Goal: Transaction & Acquisition: Purchase product/service

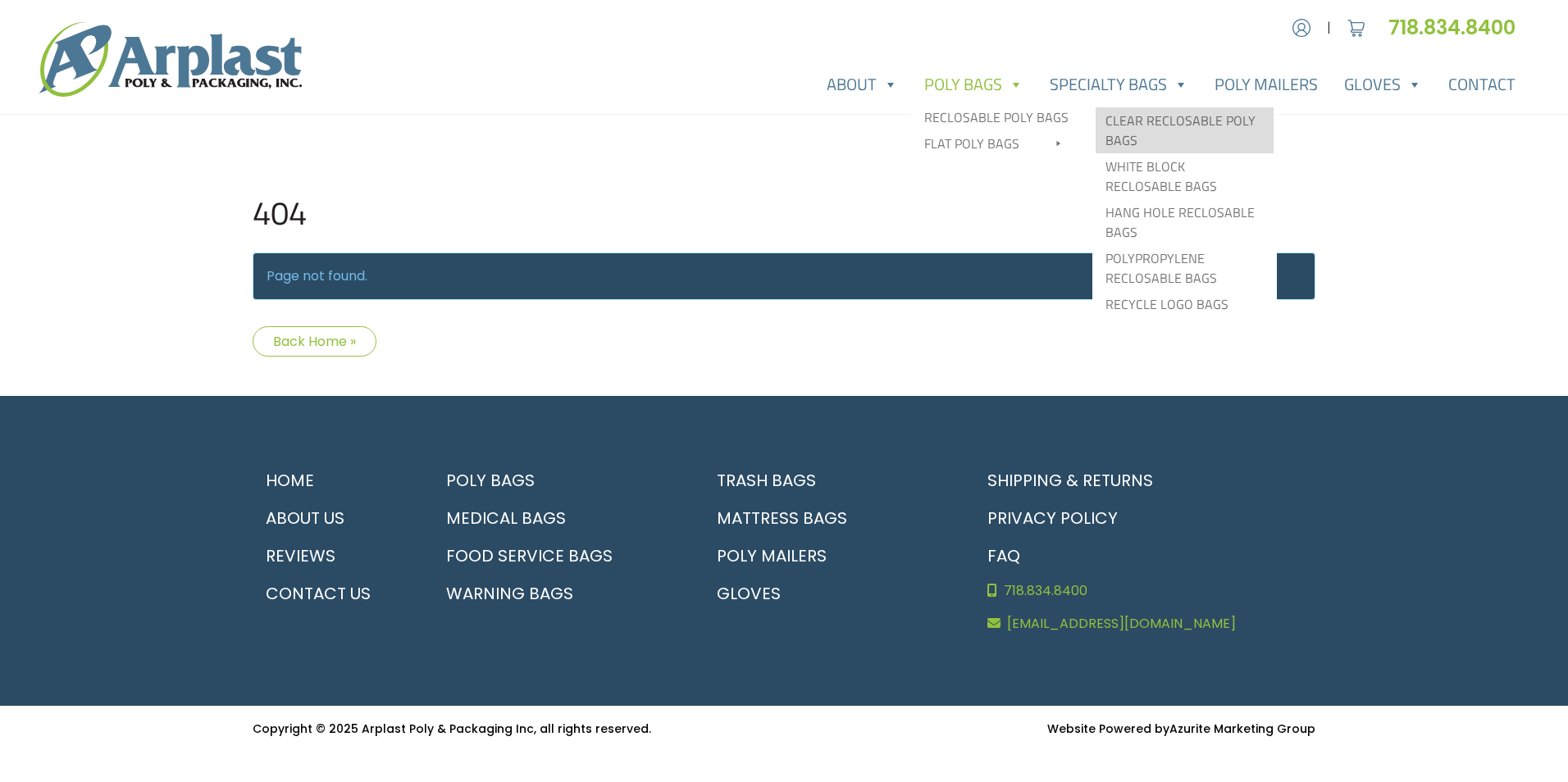
type input "MR"
click at [1135, 138] on link "Clear Reclosable Poly Bags" at bounding box center [1184, 130] width 178 height 46
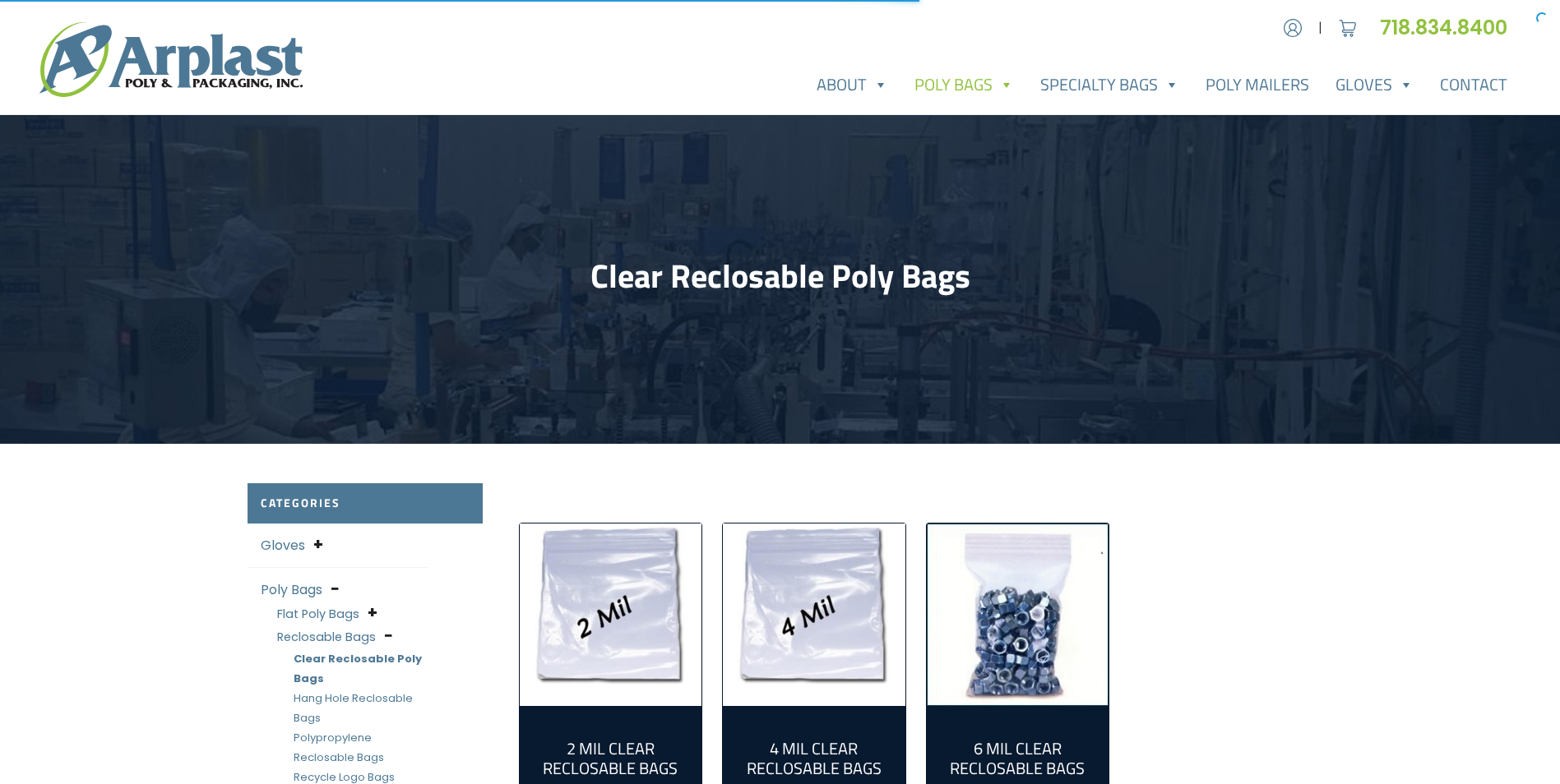
type input "MR"
click at [616, 557] on img "Visit product category 2 Mil Clear Reclosable Bags" at bounding box center [611, 615] width 182 height 182
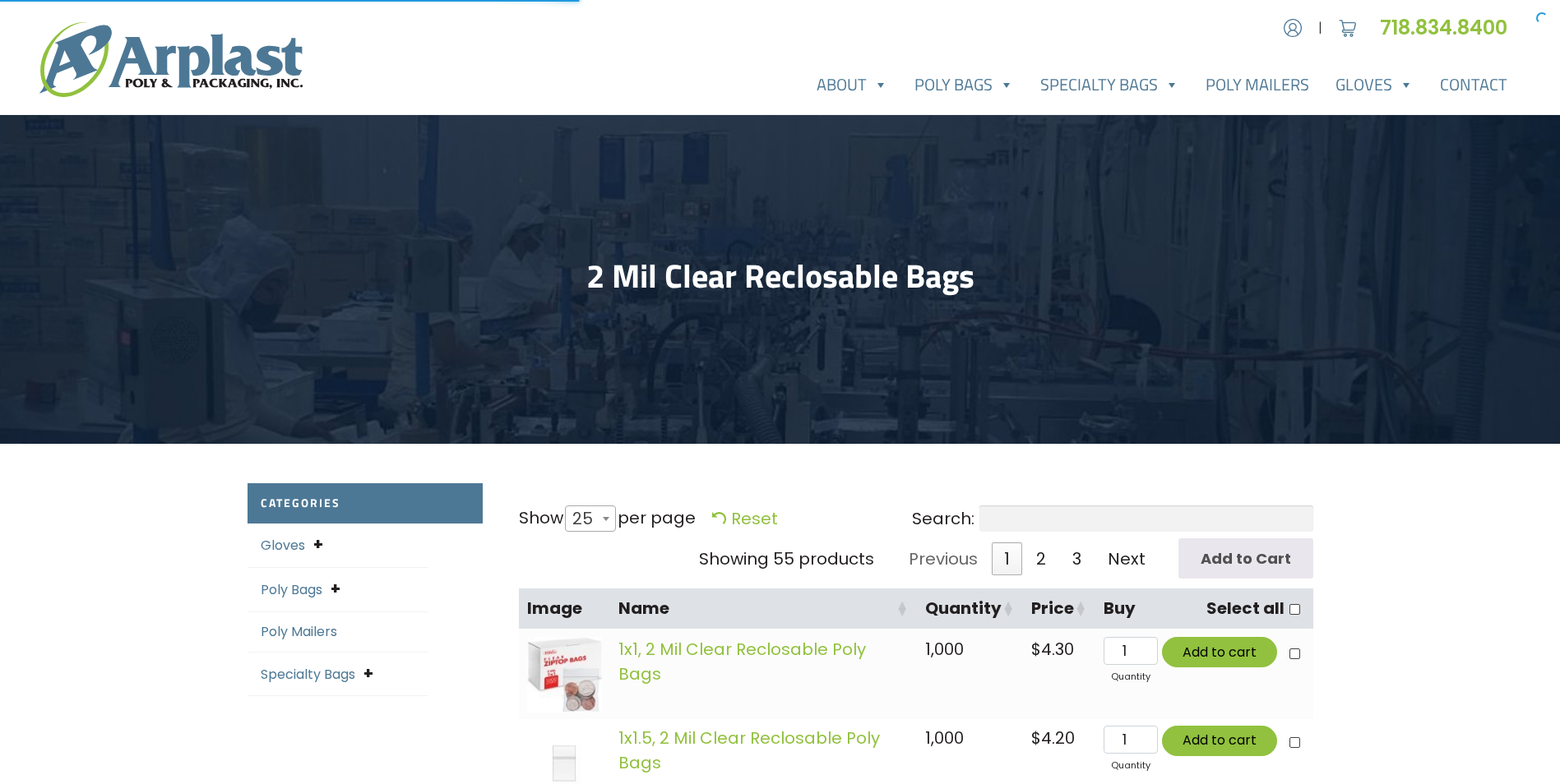
select select "25"
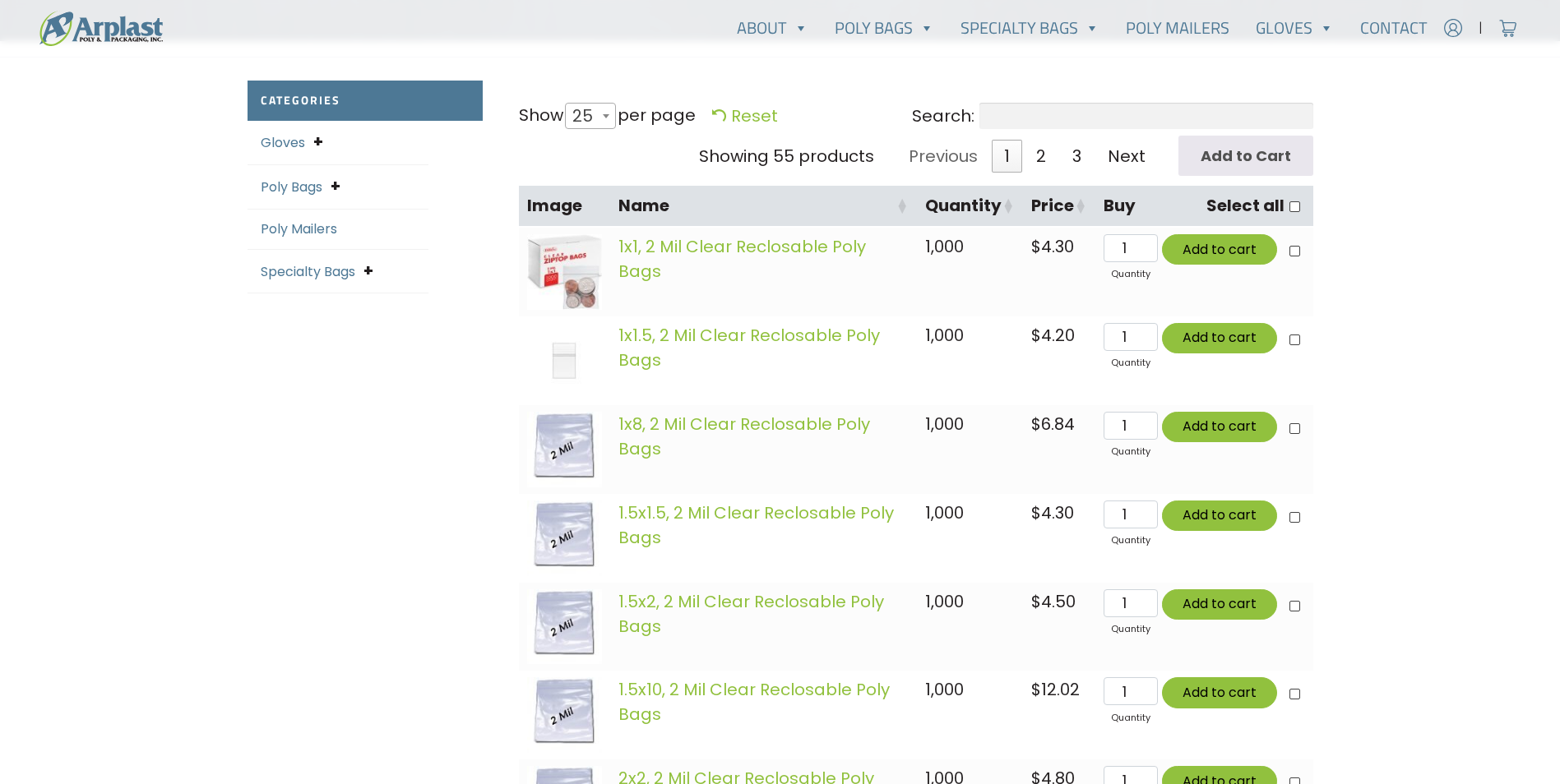
scroll to position [164, 0]
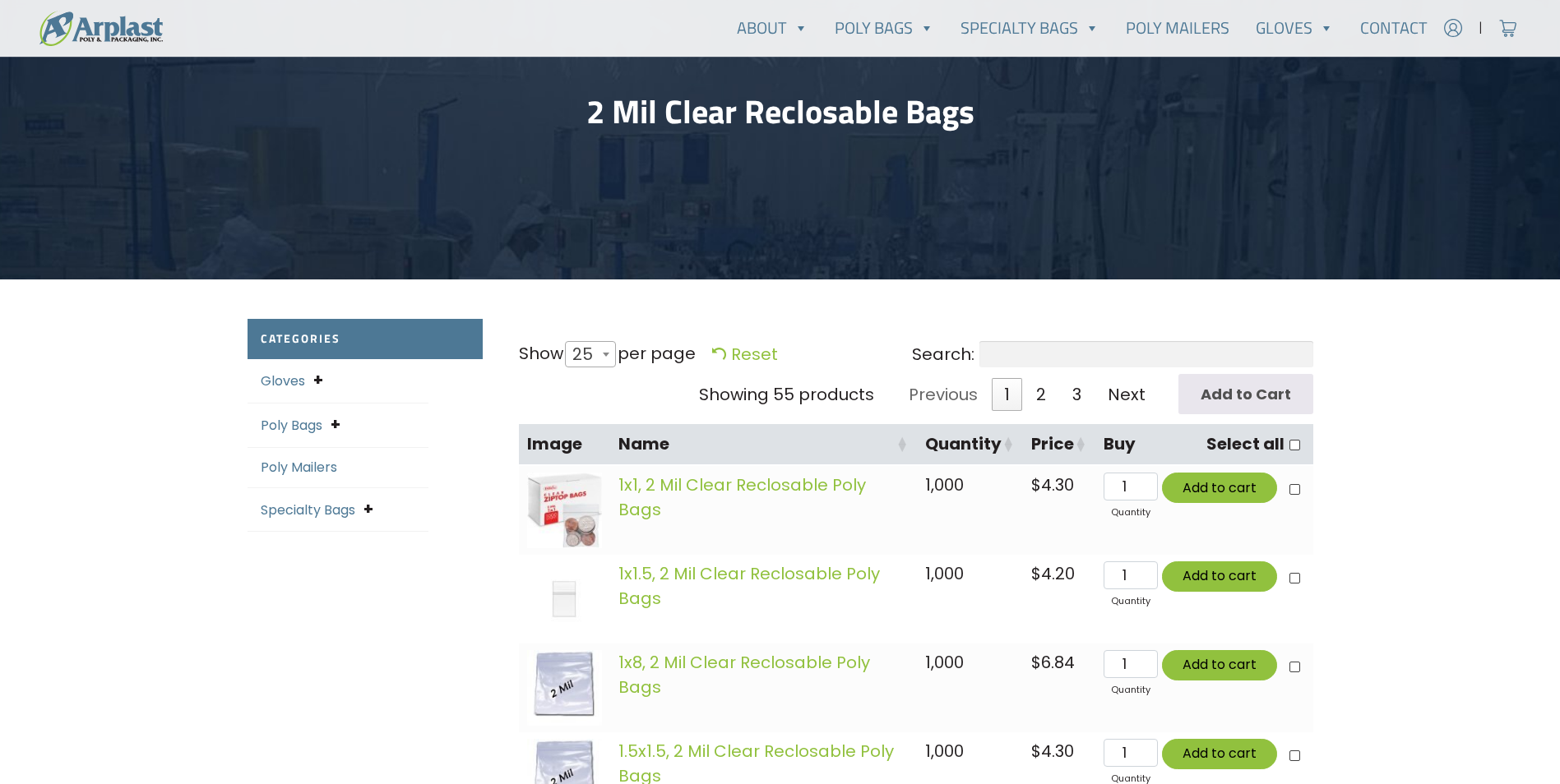
type input "MR"
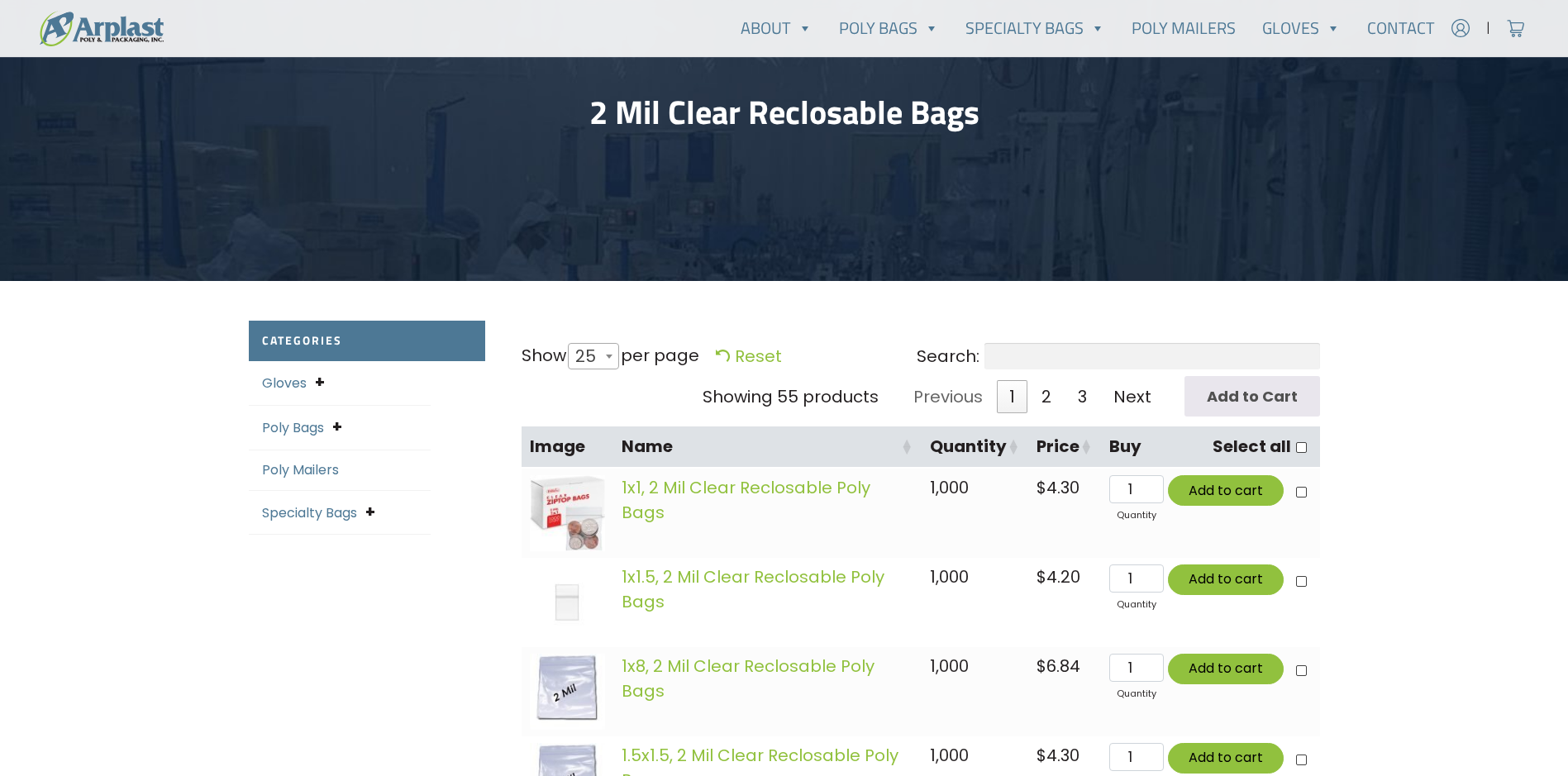
click at [604, 353] on span "25" at bounding box center [594, 356] width 52 height 26
click at [604, 343] on select "10 25 50 100 All" at bounding box center [588, 342] width 45 height 1
select select "50"
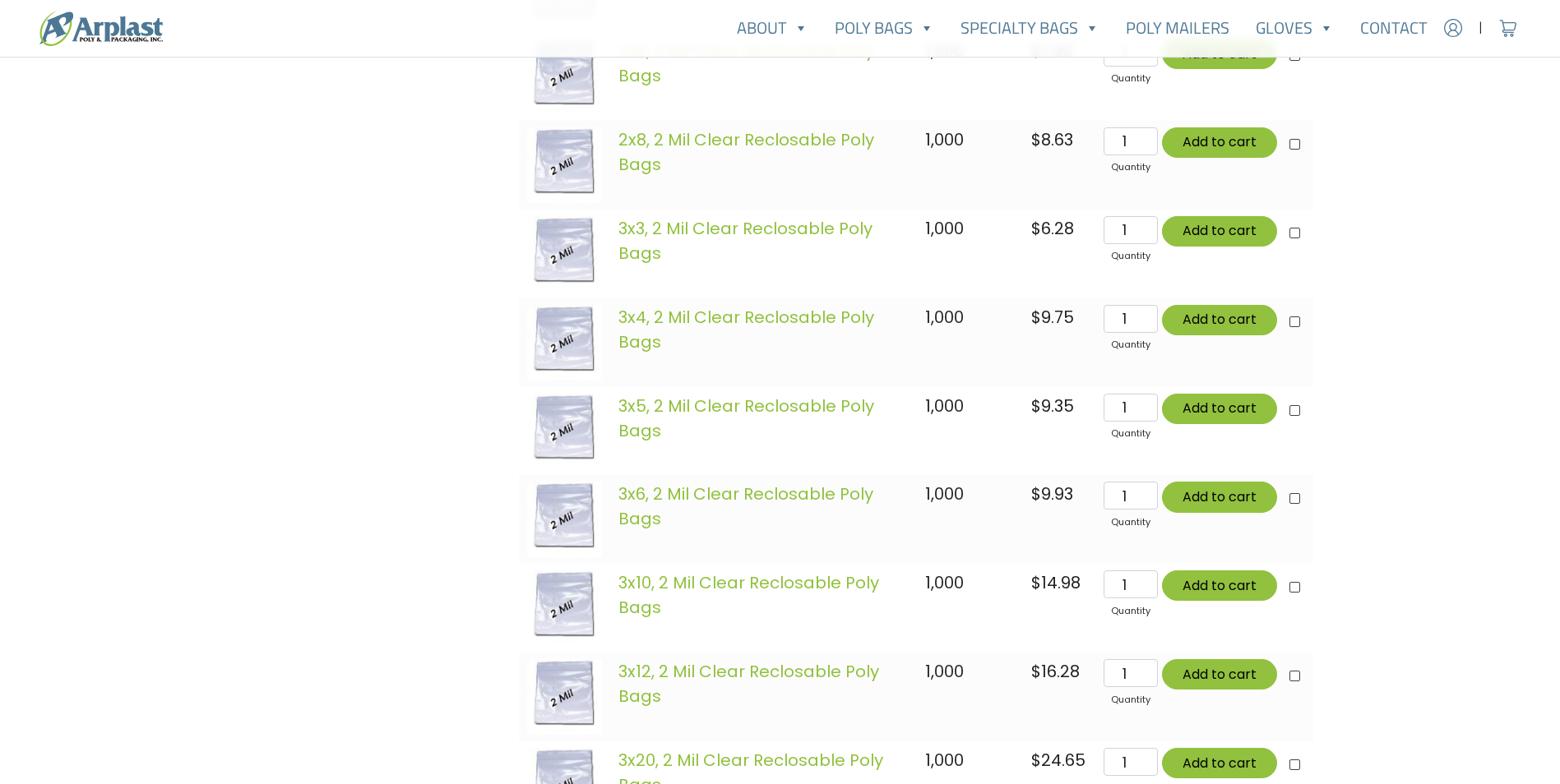
scroll to position [1398, 0]
